Goal: Task Accomplishment & Management: Use online tool/utility

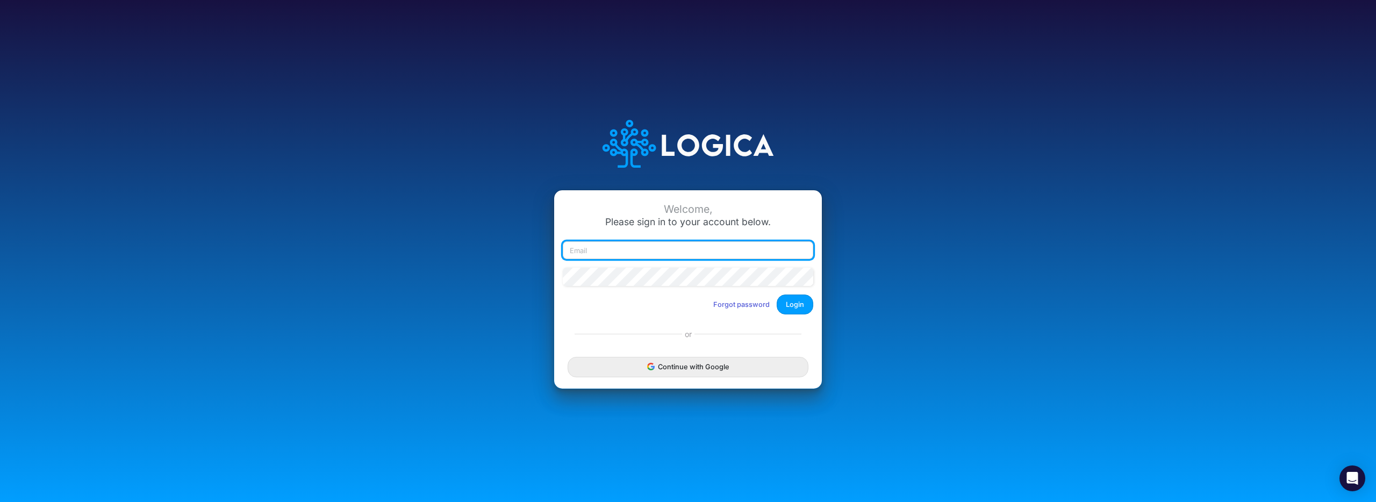
click at [643, 249] on input "email" at bounding box center [688, 250] width 250 height 18
drag, startPoint x: 687, startPoint y: 248, endPoint x: 500, endPoint y: 245, distance: 187.1
click at [500, 245] on div "Welcome, Please sign in to your account below. user+qa2@logica.cloud Forgot pas…" at bounding box center [687, 251] width 917 height 306
click at [637, 251] on input "victor.castro" at bounding box center [688, 250] width 250 height 18
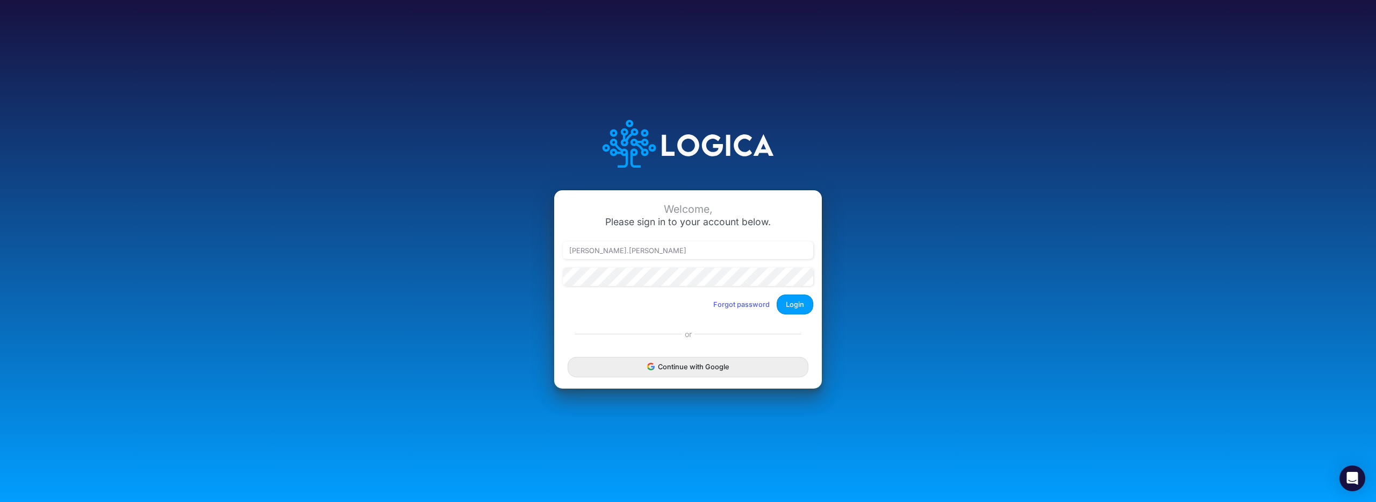
drag, startPoint x: 963, startPoint y: 201, endPoint x: 935, endPoint y: 203, distance: 28.5
click at [964, 201] on div "Welcome, Please sign in to your account below. victor.castro Forgot password Lo…" at bounding box center [687, 251] width 917 height 306
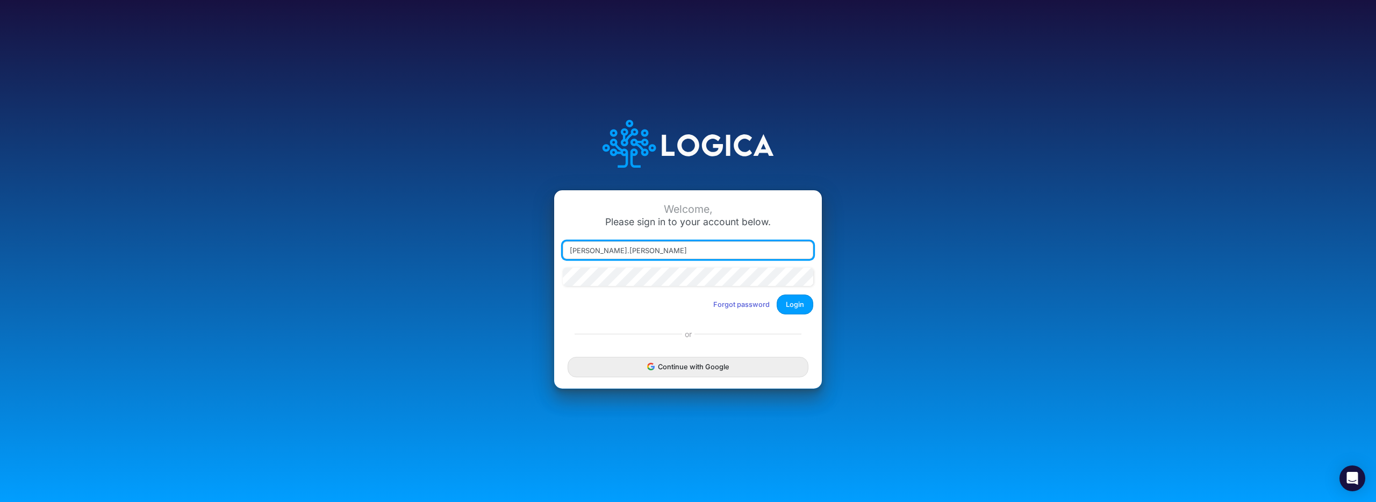
drag, startPoint x: 628, startPoint y: 253, endPoint x: 638, endPoint y: 249, distance: 10.2
click at [629, 252] on input "victor.castro" at bounding box center [688, 250] width 250 height 18
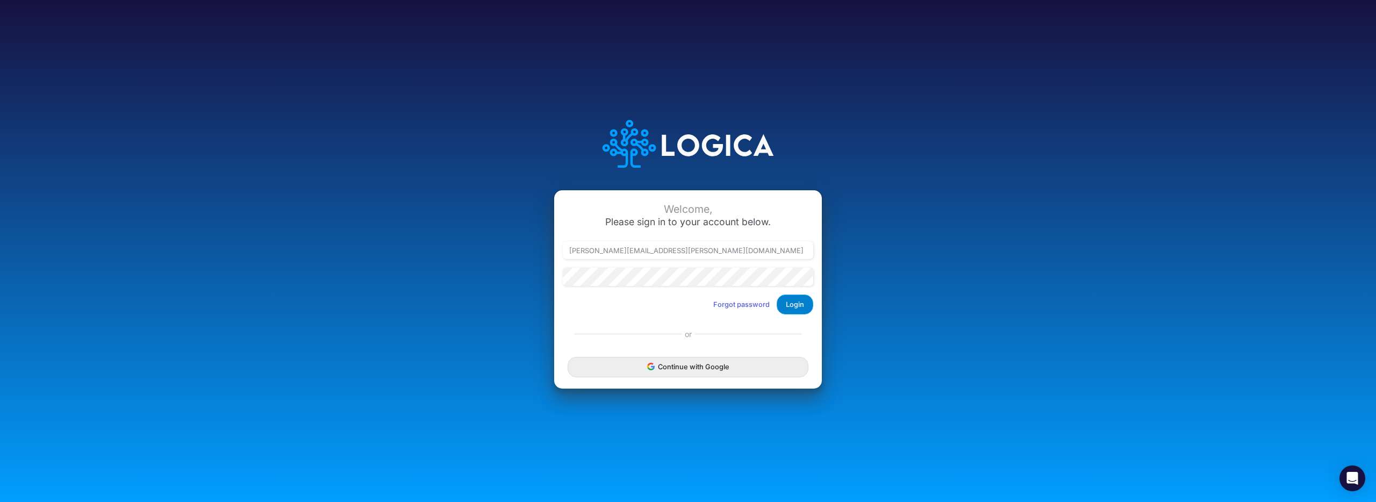
click at [800, 308] on button "Login" at bounding box center [795, 305] width 37 height 20
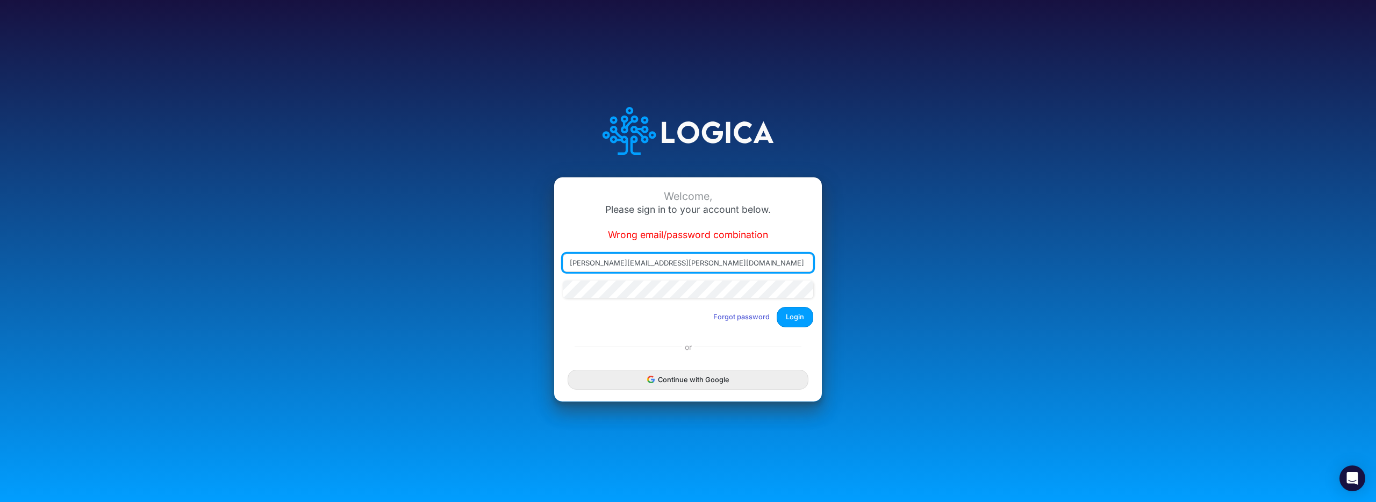
click at [681, 266] on input "victor.castro@logica.cloud" at bounding box center [688, 263] width 250 height 18
drag, startPoint x: 705, startPoint y: 262, endPoint x: 531, endPoint y: 262, distance: 174.1
click at [531, 262] on div "Welcome, Please sign in to your account below. Wrong email/password combination…" at bounding box center [687, 251] width 917 height 332
type input "victor_lopes@atlantico.com.br"
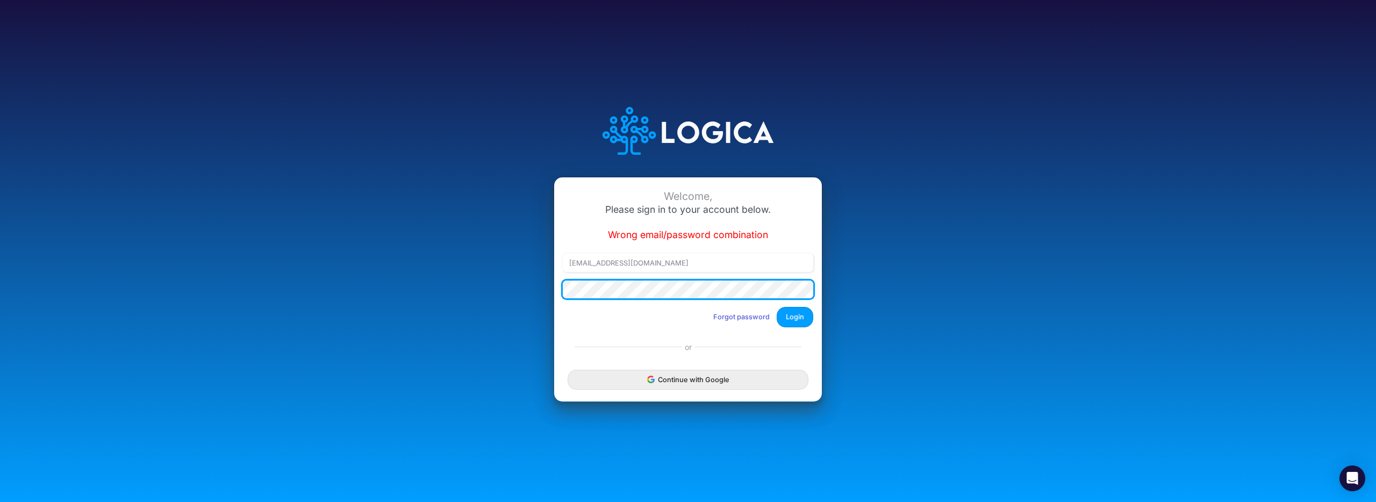
click at [517, 289] on div "Welcome, Please sign in to your account below. Wrong email/password combination…" at bounding box center [687, 251] width 917 height 332
click at [777, 307] on button "Login" at bounding box center [795, 317] width 37 height 20
click at [499, 293] on div "Welcome, Please sign in to your account below. Wrong email/password combination…" at bounding box center [687, 251] width 917 height 332
click at [777, 307] on button "Login" at bounding box center [795, 317] width 37 height 20
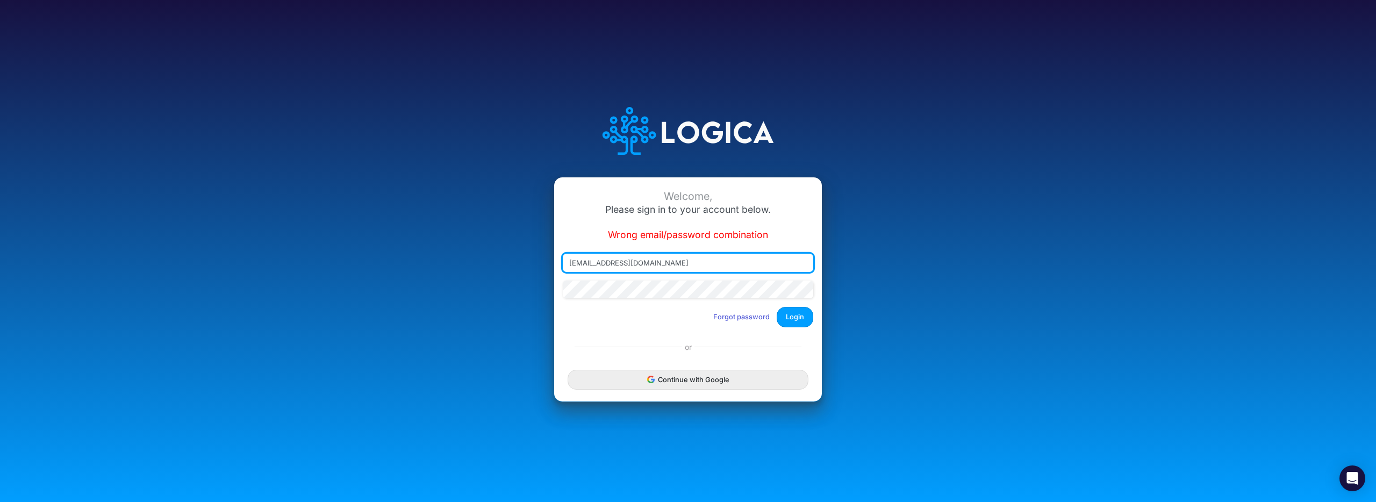
drag, startPoint x: 692, startPoint y: 262, endPoint x: 500, endPoint y: 262, distance: 191.9
click at [502, 262] on div "Welcome, Please sign in to your account below. Wrong email/password combination…" at bounding box center [687, 251] width 917 height 332
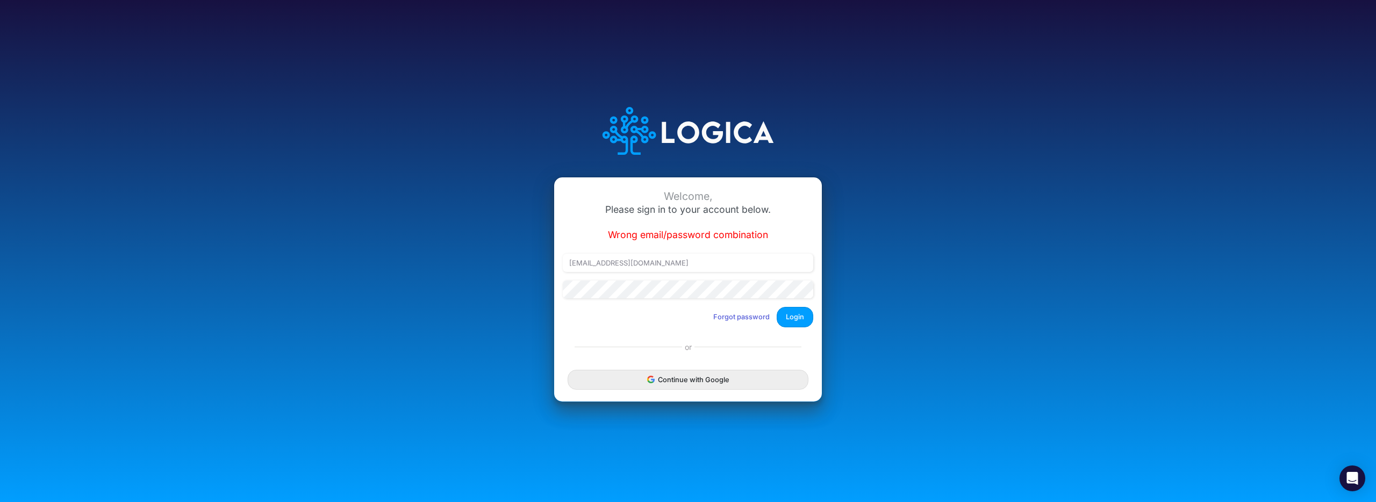
click at [1107, 270] on div "Welcome, Please sign in to your account below. Wrong email/password combination…" at bounding box center [687, 251] width 917 height 332
click at [496, 292] on div "Welcome, Please sign in to your account below. Wrong email/password combination…" at bounding box center [687, 251] width 917 height 332
click at [1233, 198] on div "Welcome, Please sign in to your account below. Wrong email/password combination…" at bounding box center [688, 251] width 1376 height 502
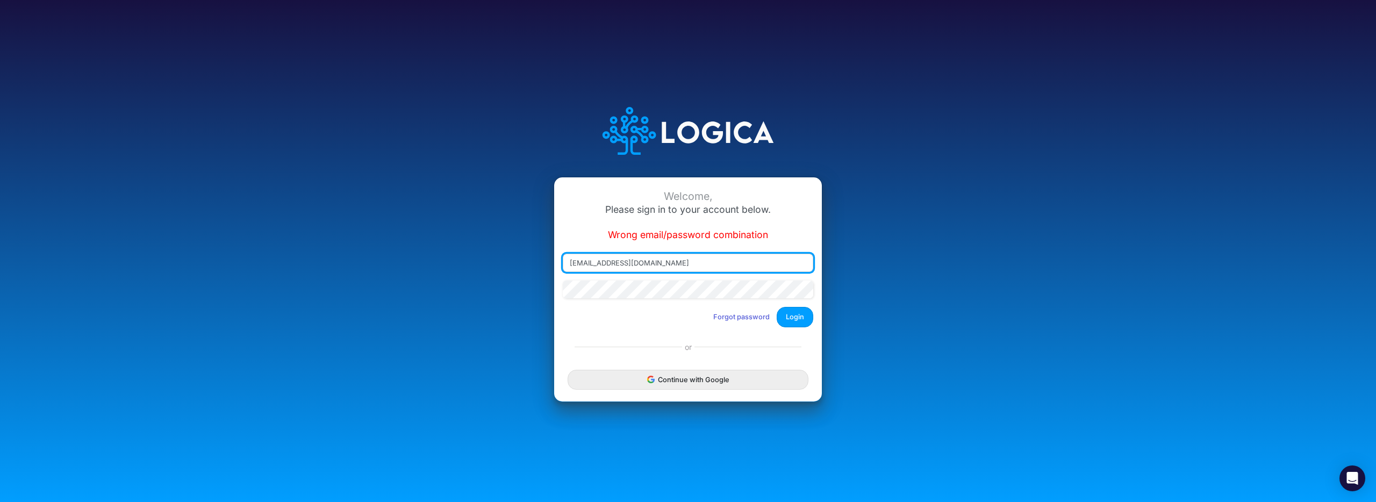
drag, startPoint x: 683, startPoint y: 262, endPoint x: 579, endPoint y: 263, distance: 103.7
click at [591, 263] on input "victor_lopes@atlantico.com.br" at bounding box center [688, 263] width 250 height 18
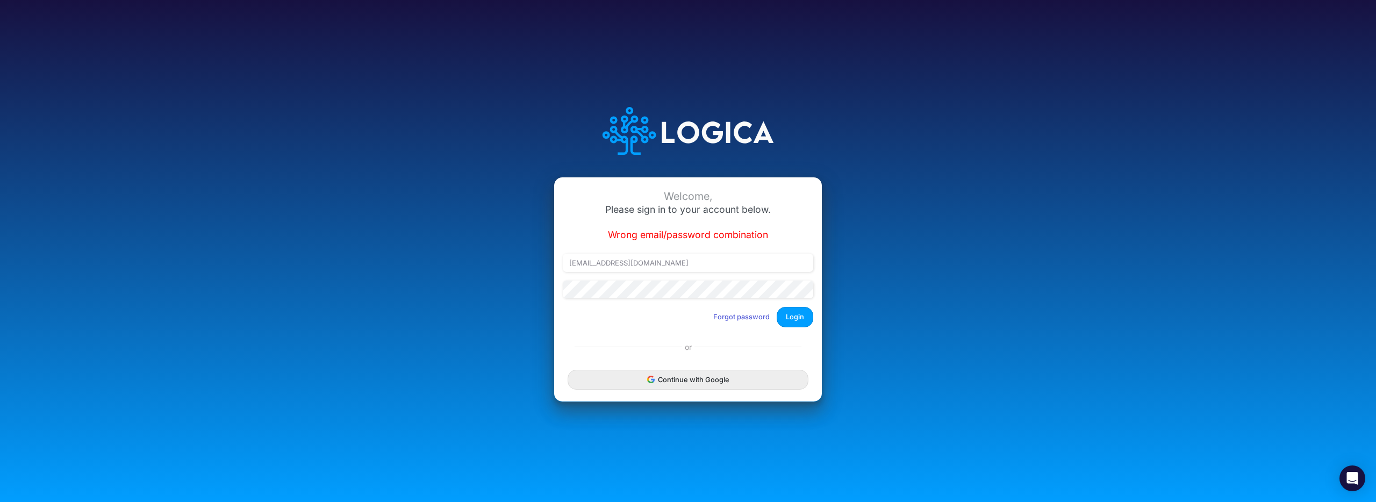
drag, startPoint x: 498, startPoint y: 267, endPoint x: 509, endPoint y: 271, distance: 12.1
click at [486, 268] on div "Welcome, Please sign in to your account below. Wrong email/password combination…" at bounding box center [687, 251] width 917 height 332
click at [724, 318] on button "Forgot password" at bounding box center [741, 317] width 70 height 18
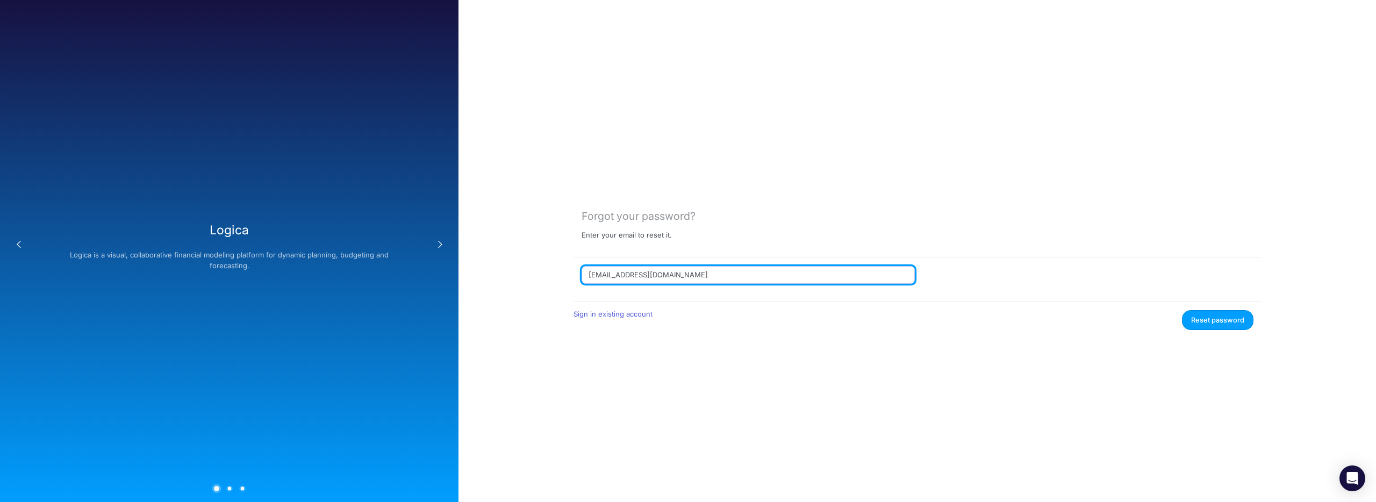
drag, startPoint x: 684, startPoint y: 275, endPoint x: 517, endPoint y: 276, distance: 166.6
click at [517, 276] on div "Forgot your password? Enter your email to reset it. user+qa2@logica.cloud Sign …" at bounding box center [916, 251] width 917 height 502
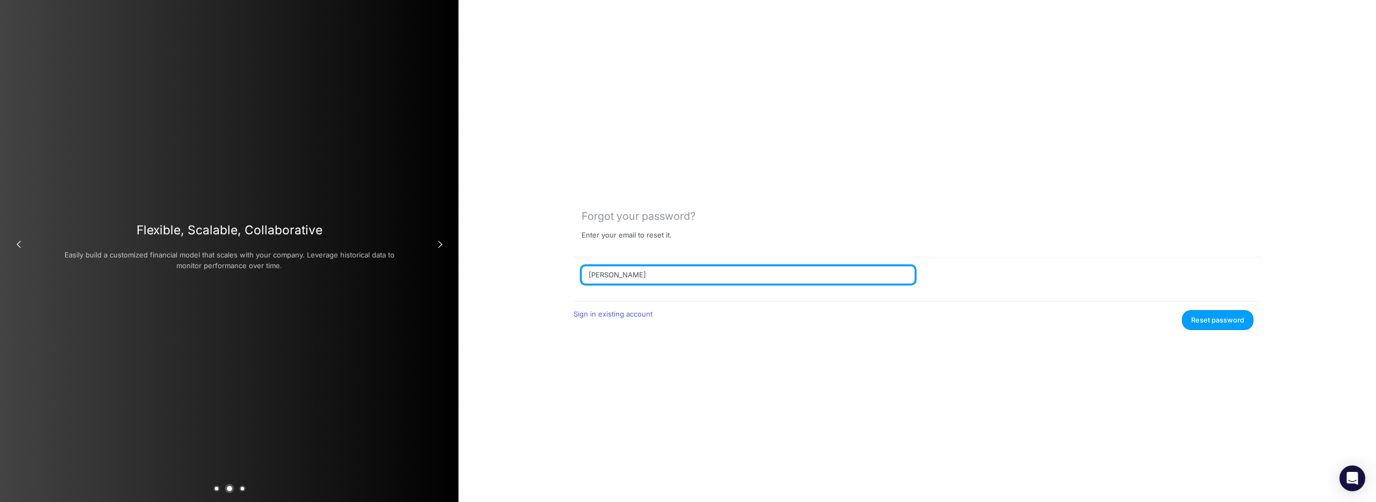
type input "victor.castro@logica.cloud"
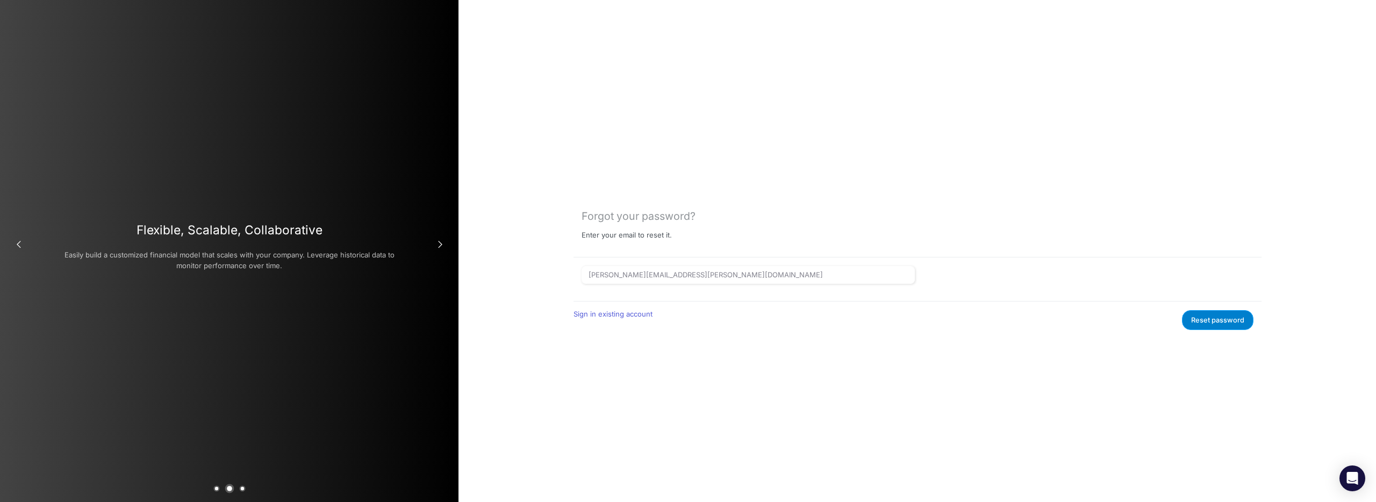
click at [1222, 319] on button "Reset password" at bounding box center [1217, 320] width 71 height 20
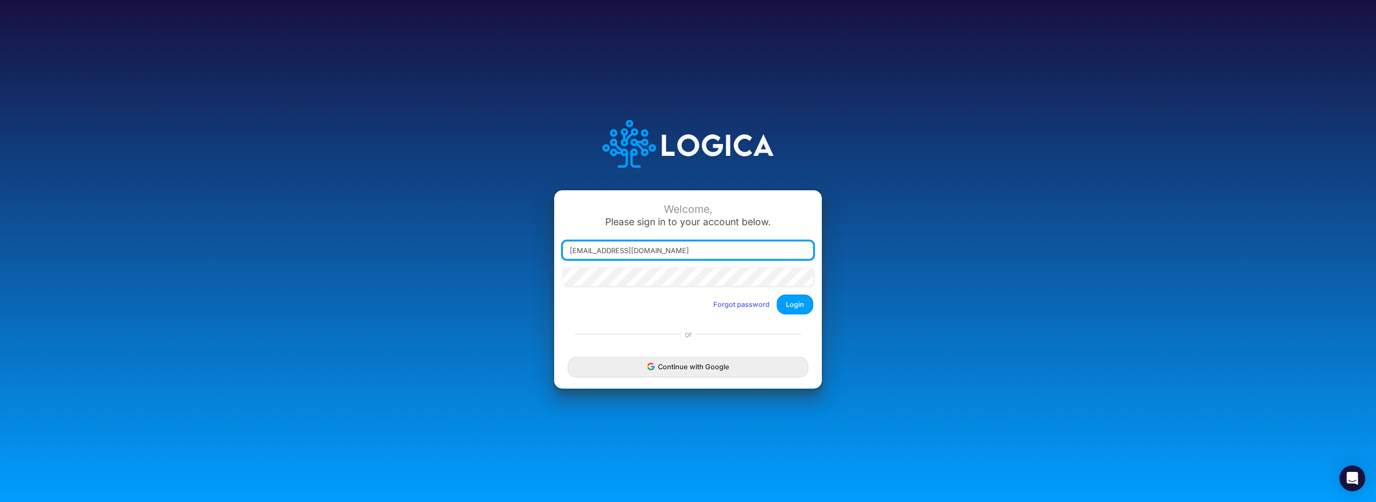
click at [593, 244] on input "user+qa2@logica.cloud" at bounding box center [688, 250] width 250 height 18
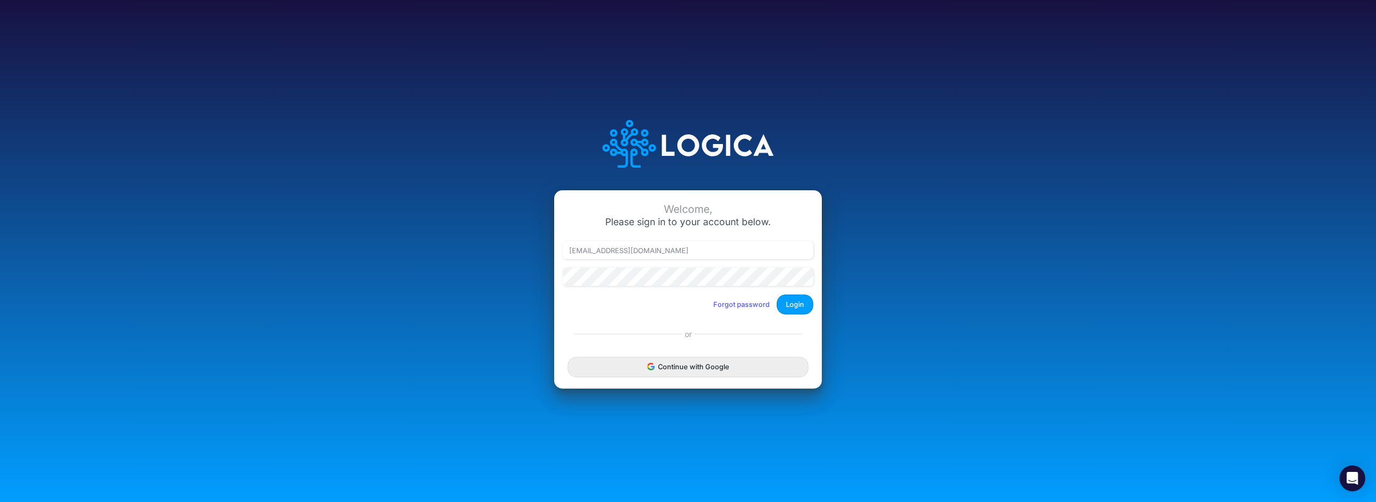
click at [455, 175] on div "Welcome, Please sign in to your account below. user+qa2@logica.cloud Forgot pas…" at bounding box center [687, 251] width 917 height 306
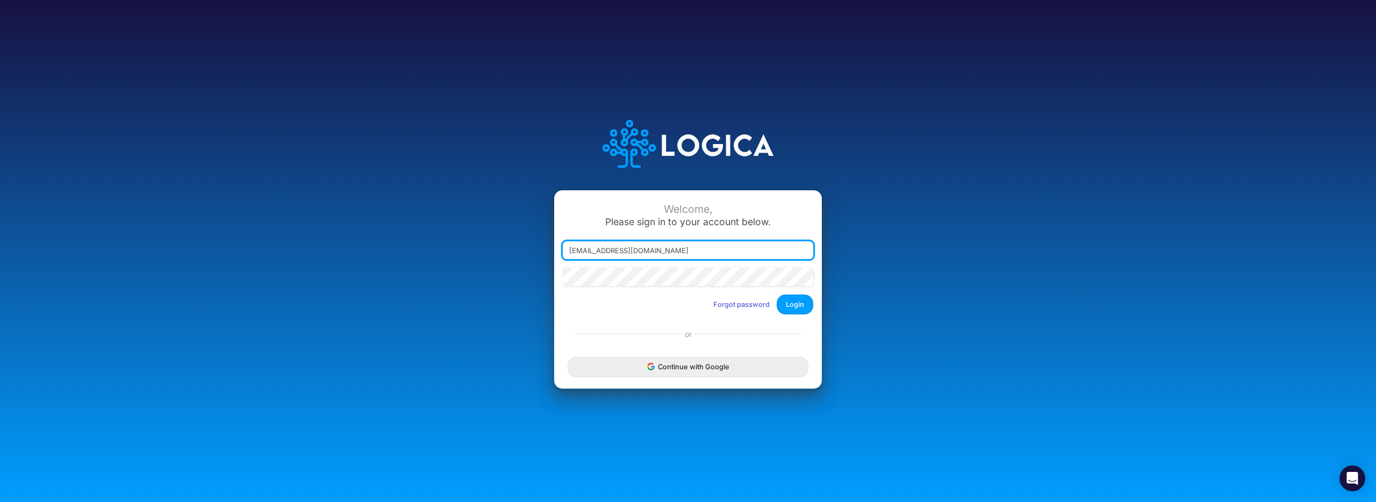
drag, startPoint x: 661, startPoint y: 249, endPoint x: 494, endPoint y: 249, distance: 166.6
click at [494, 249] on div "Welcome, Please sign in to your account below. user+qa2@logica.cloud Forgot pas…" at bounding box center [687, 251] width 917 height 306
type input "victor_lopes@atlantico.com.br"
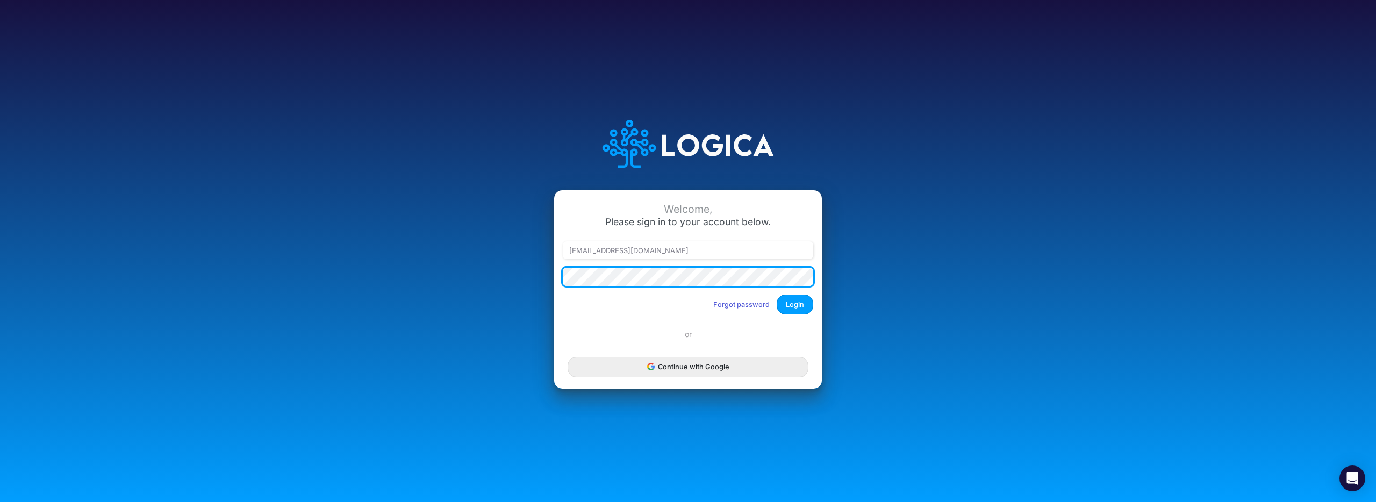
click at [503, 279] on div "Welcome, Please sign in to your account below. victor_lopes@atlantico.com.br Fo…" at bounding box center [687, 251] width 917 height 306
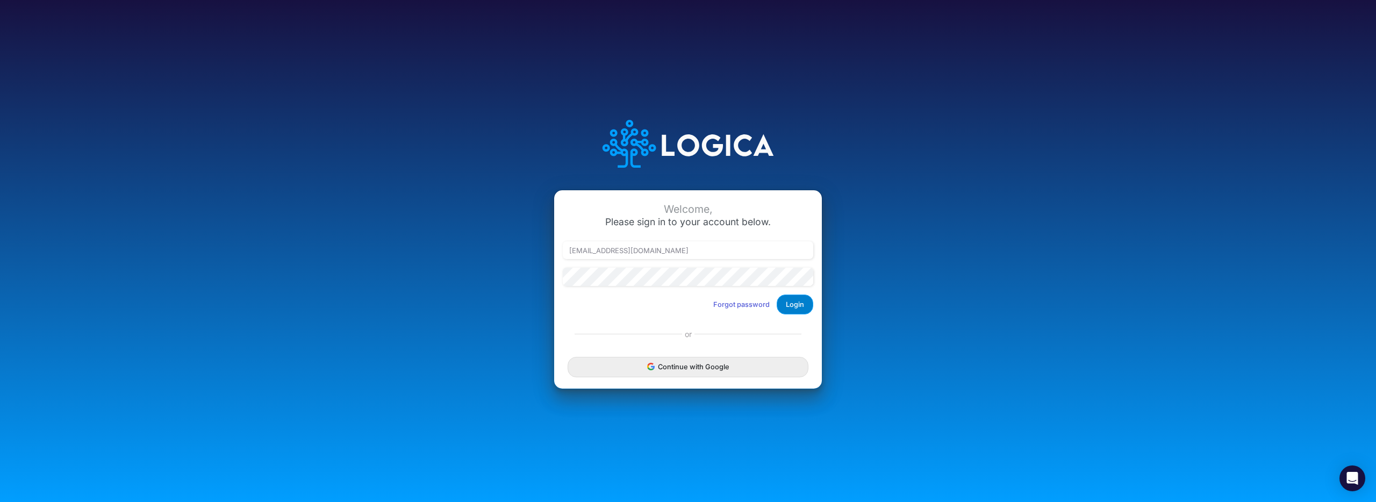
click at [799, 305] on button "Login" at bounding box center [795, 305] width 37 height 20
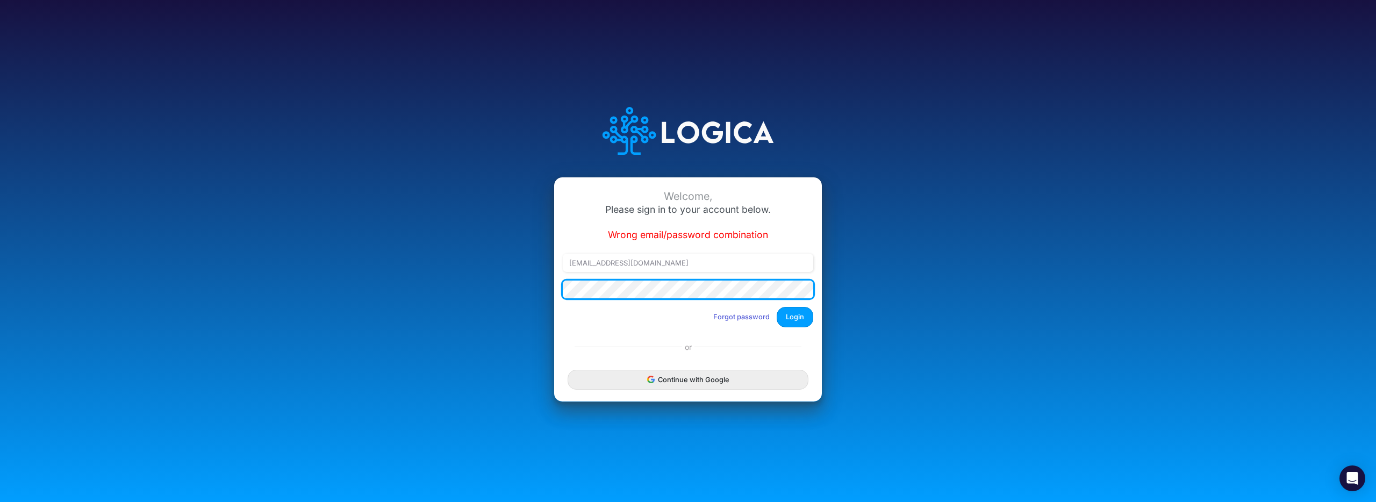
click at [519, 284] on div "Welcome, Please sign in to your account below. Wrong email/password combination…" at bounding box center [687, 251] width 917 height 332
click at [788, 316] on button "Login" at bounding box center [795, 317] width 37 height 20
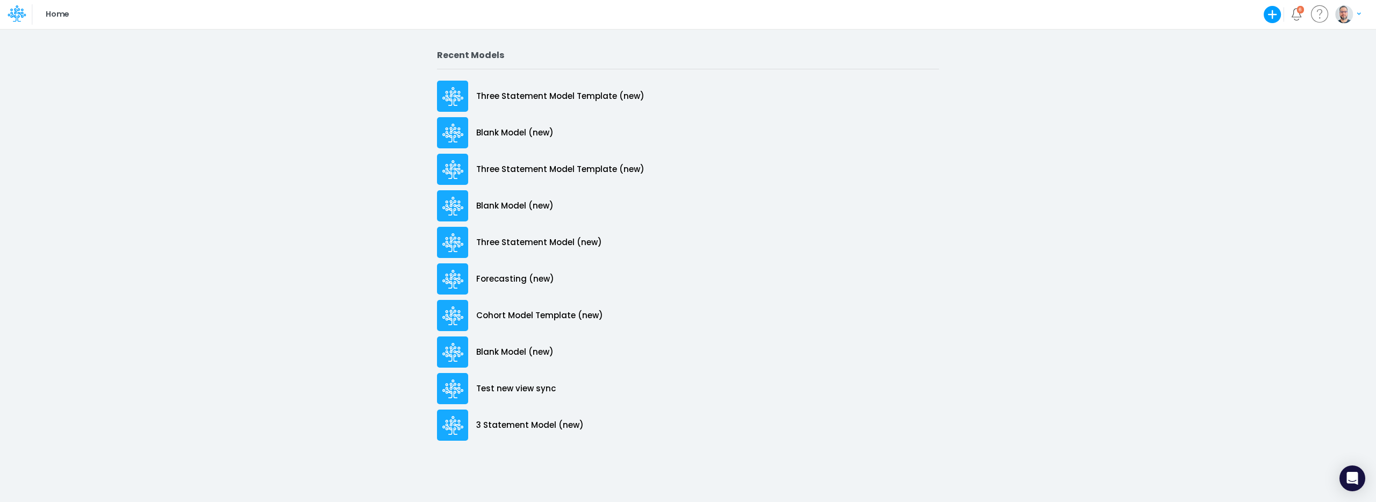
click at [1297, 16] on icon "Notifications" at bounding box center [1296, 14] width 12 height 12
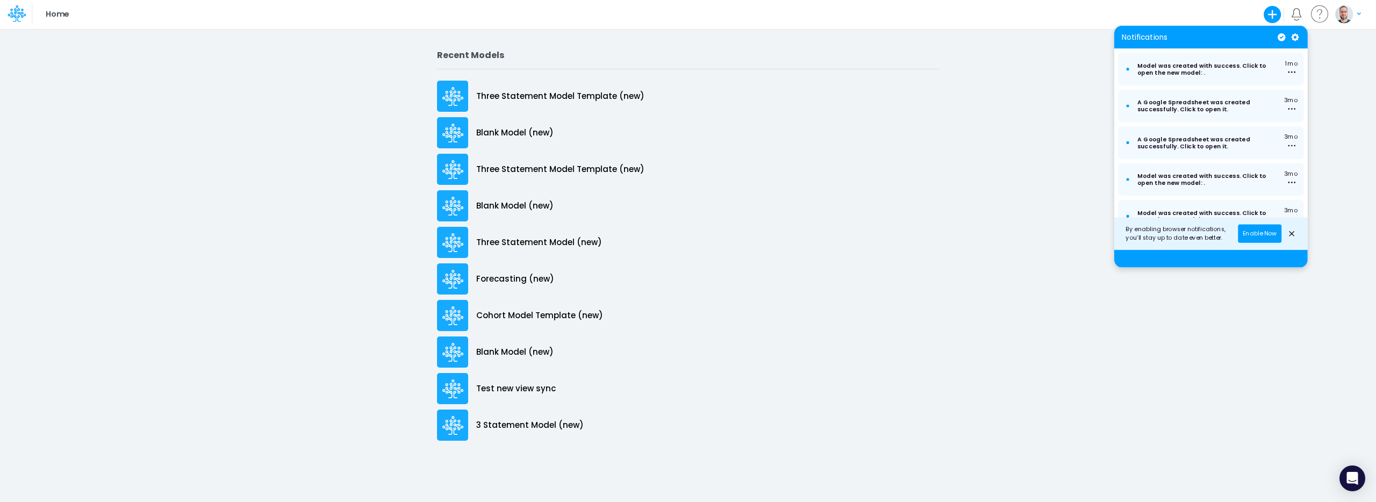
click at [1052, 98] on div "Recent Models Three Statement Model Template (new) Blank Model (new) Three Stat…" at bounding box center [688, 264] width 1376 height 473
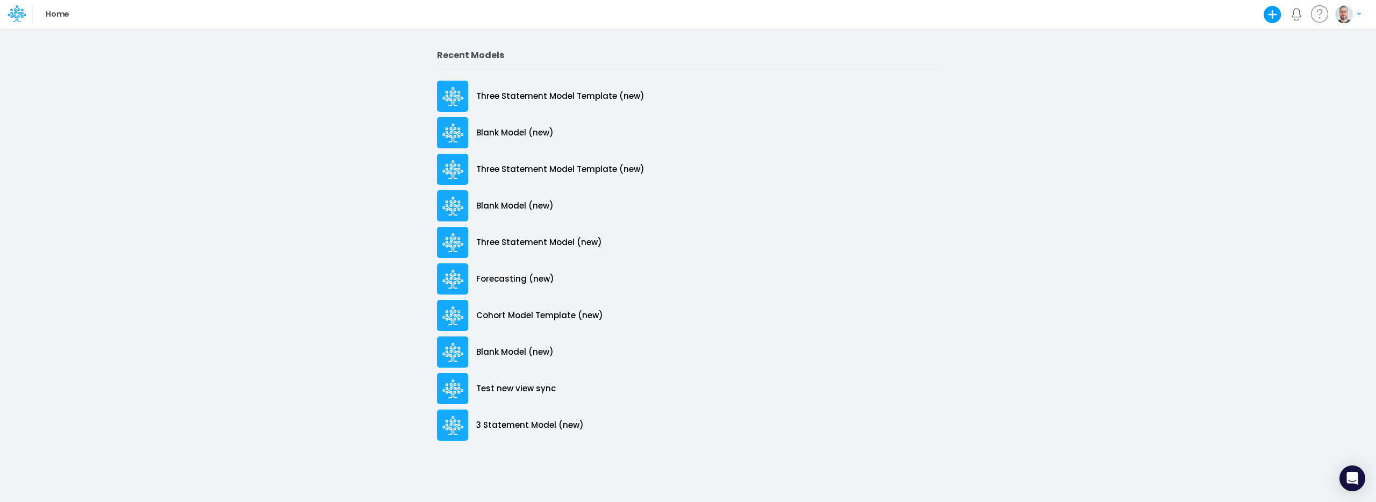
click at [1278, 18] on icon "button" at bounding box center [1273, 15] width 18 height 18
click at [1173, 80] on button "Use a template" at bounding box center [1194, 74] width 176 height 17
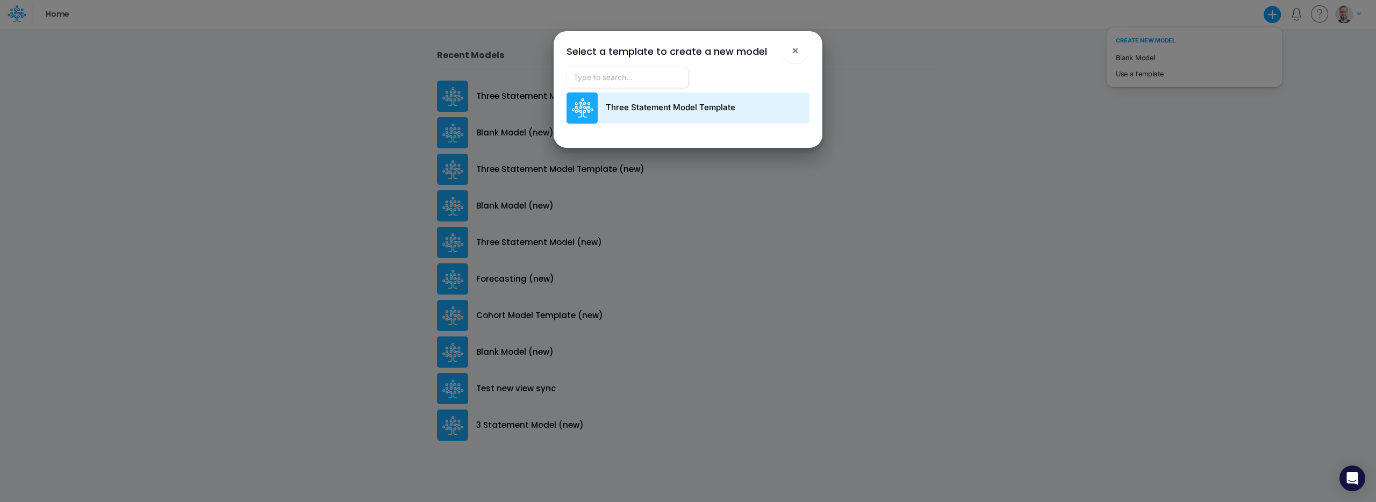
click at [666, 109] on p "Three Statement Model Template" at bounding box center [671, 108] width 130 height 12
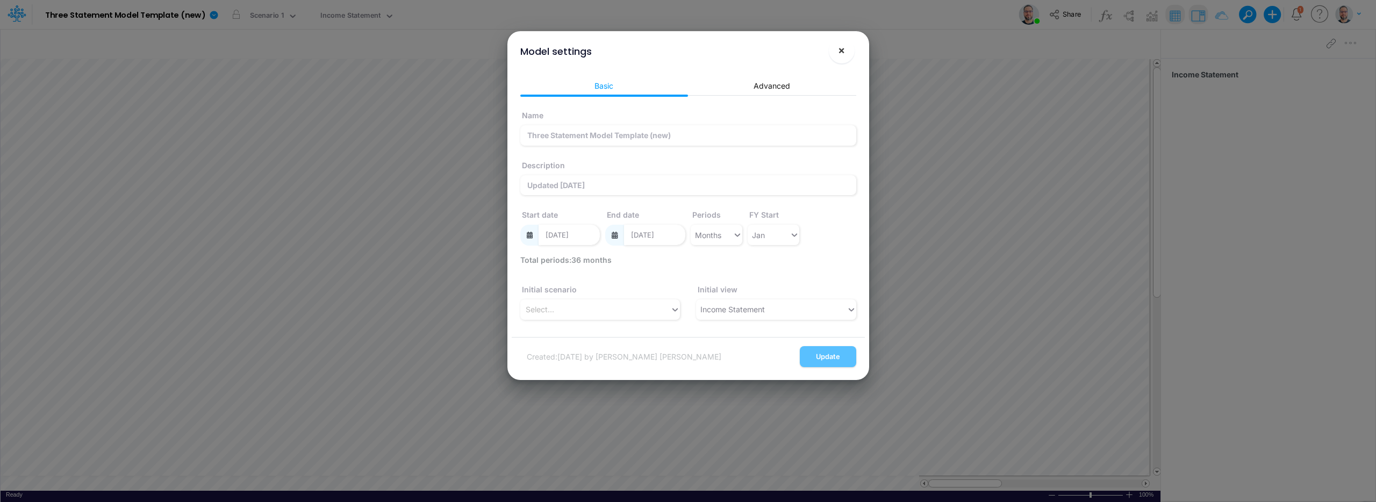
click at [836, 51] on button "×" at bounding box center [842, 51] width 26 height 26
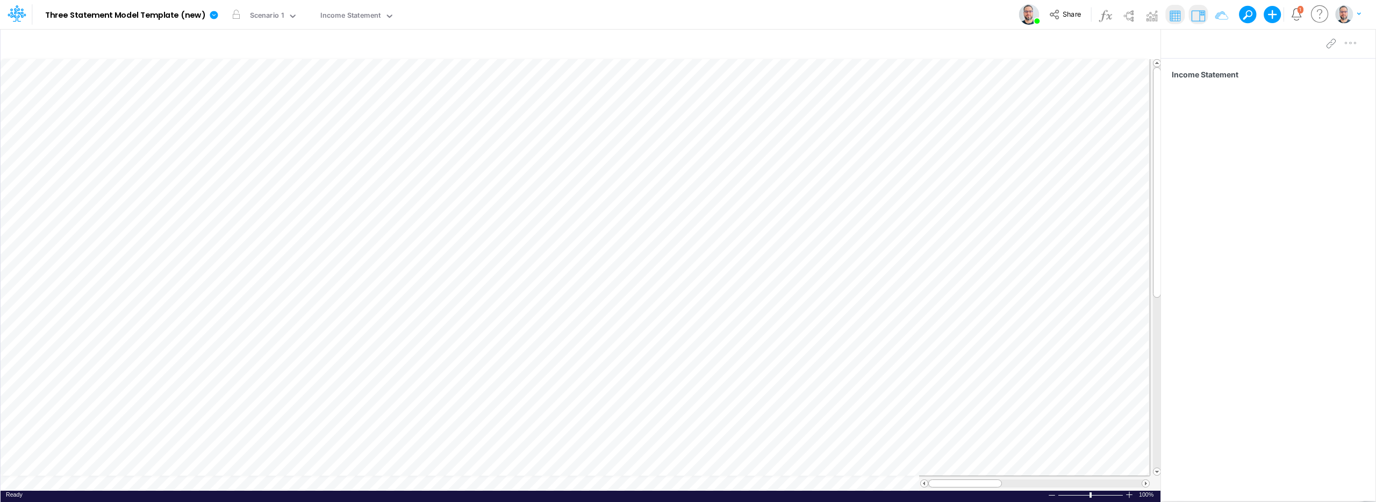
click at [1294, 16] on icon "Notifications" at bounding box center [1296, 14] width 12 height 12
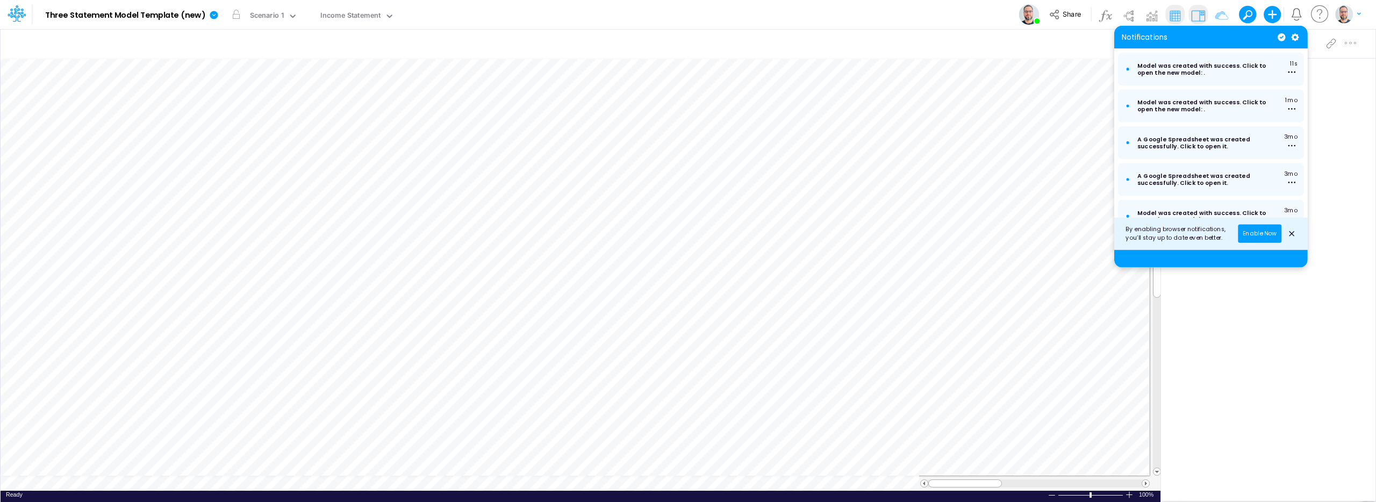
click at [578, 19] on div "Model Three Statement Model Template (new) Edit model settings Duplicate Import…" at bounding box center [688, 14] width 1238 height 29
